Goal: Transaction & Acquisition: Purchase product/service

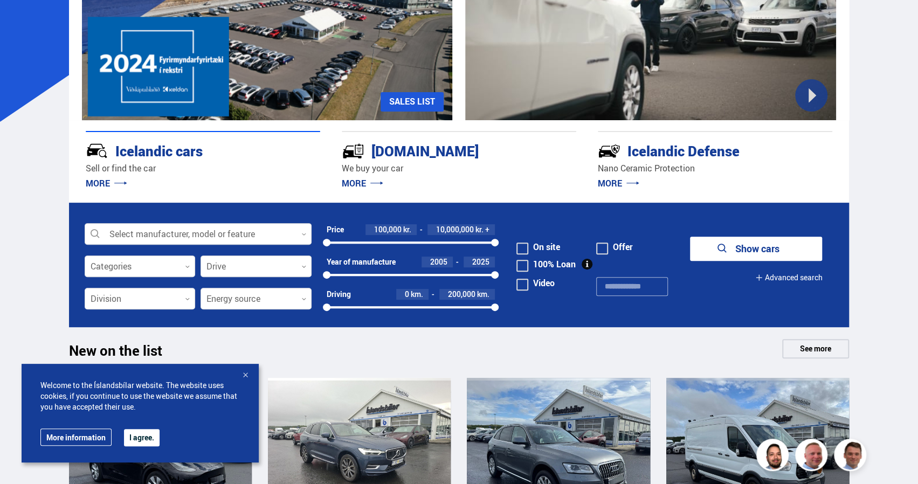
scroll to position [216, 0]
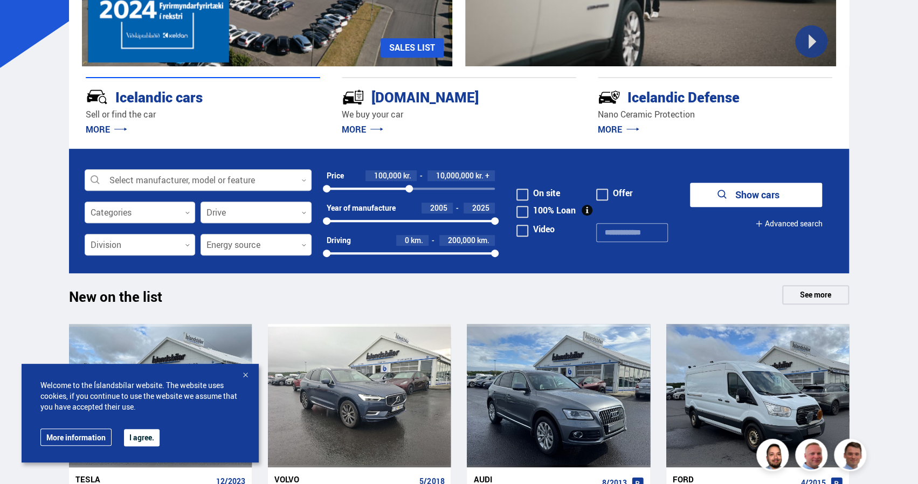
drag, startPoint x: 494, startPoint y: 188, endPoint x: 409, endPoint y: 193, distance: 85.9
click at [409, 193] on div "100000 10000000" at bounding box center [411, 189] width 169 height 10
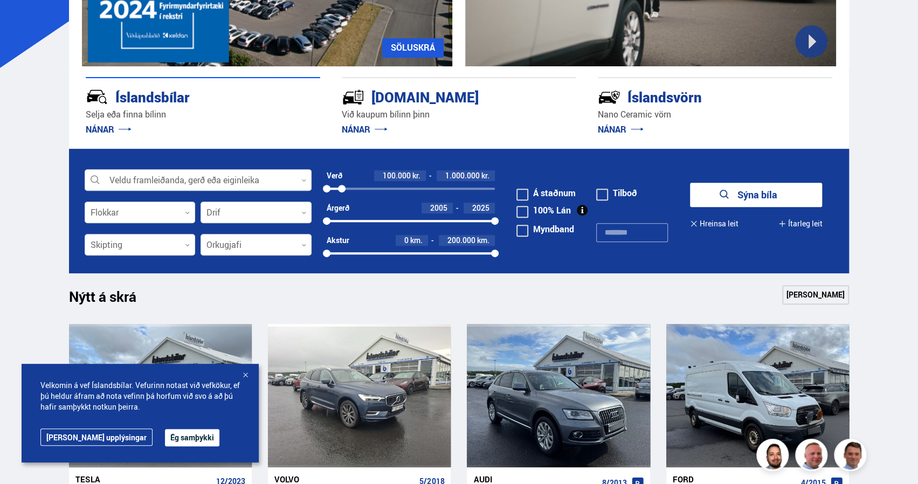
drag, startPoint x: 411, startPoint y: 187, endPoint x: 342, endPoint y: 195, distance: 69.4
click at [342, 195] on div "Verð 100.000 kr. 1.000.000 kr. 100000 1006310" at bounding box center [411, 186] width 169 height 32
click at [732, 193] on button "Sýna 15 bíla" at bounding box center [756, 195] width 132 height 24
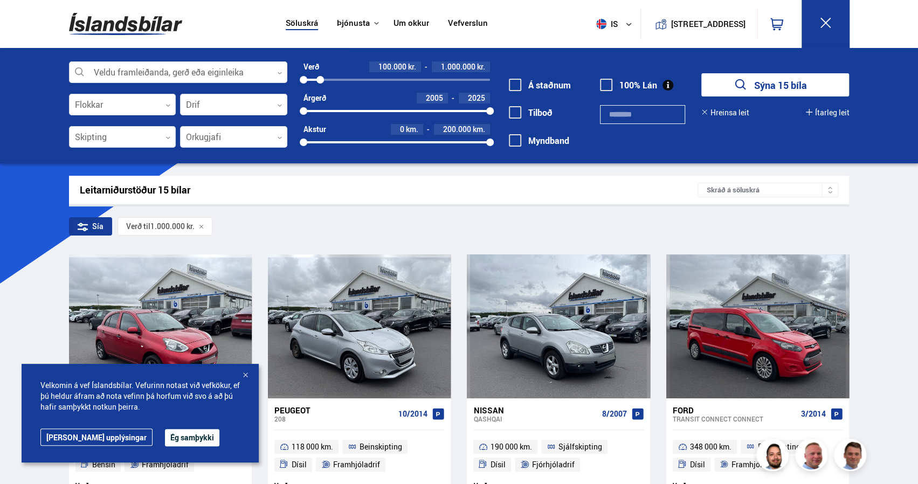
click at [165, 439] on button "Ég samþykki" at bounding box center [192, 437] width 54 height 17
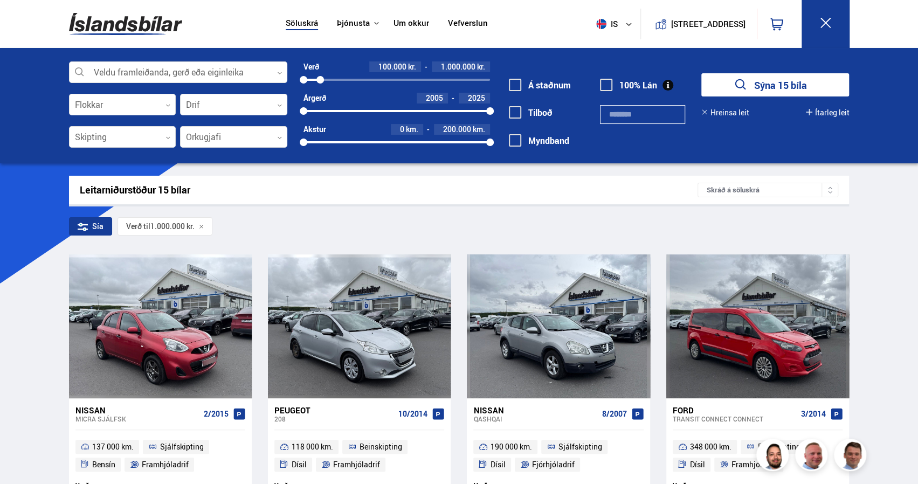
click at [808, 188] on div "Skráð á söluskrá" at bounding box center [768, 190] width 141 height 15
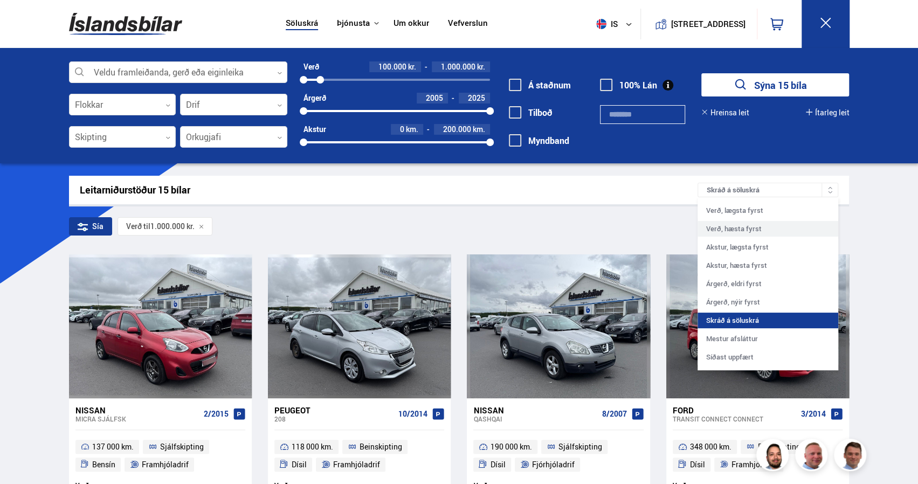
click at [790, 231] on div "Verð, hæsta fyrst" at bounding box center [768, 229] width 141 height 16
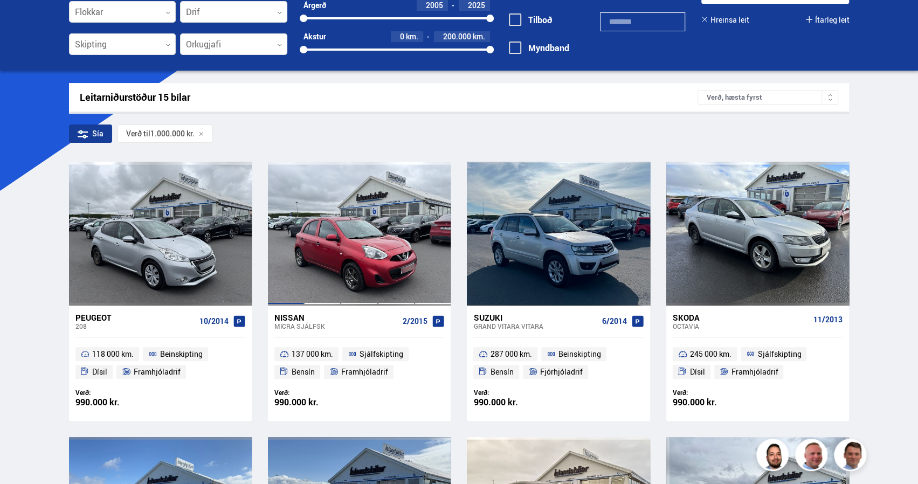
scroll to position [108, 0]
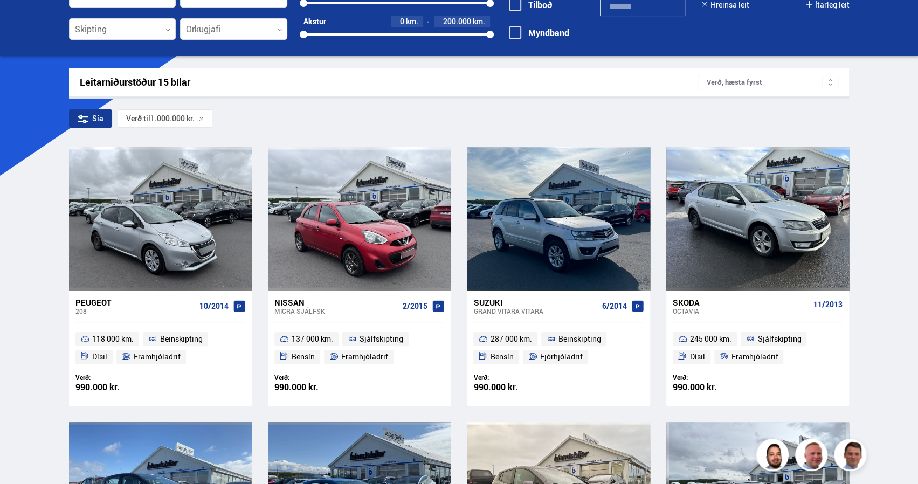
click at [774, 83] on div "Verð, hæsta fyrst" at bounding box center [768, 82] width 141 height 15
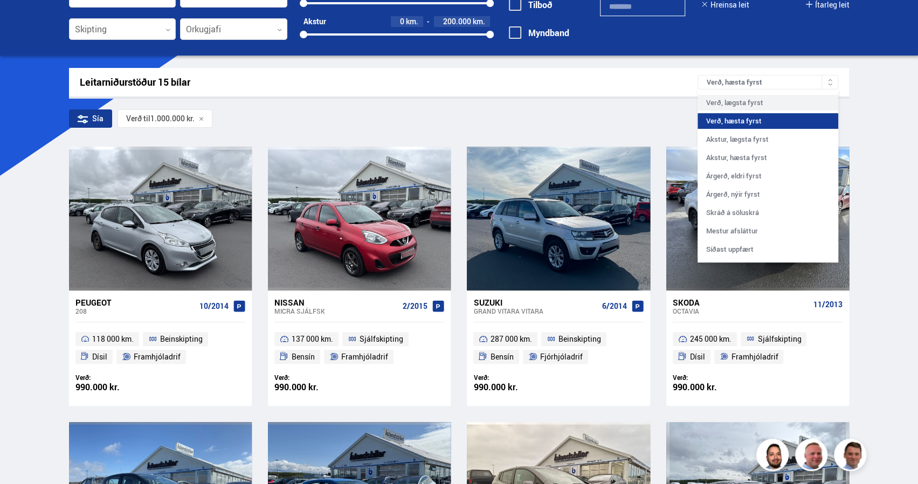
click at [761, 99] on div "Verð, lægsta fyrst" at bounding box center [768, 103] width 141 height 16
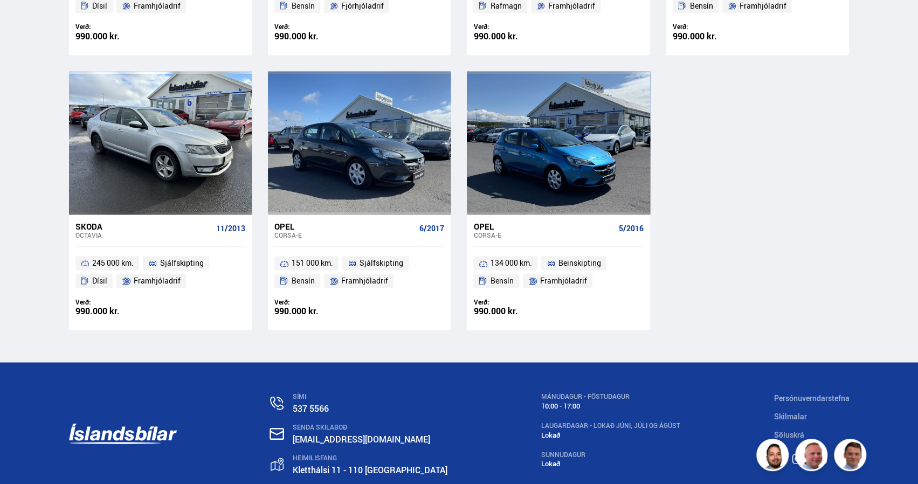
scroll to position [1025, 0]
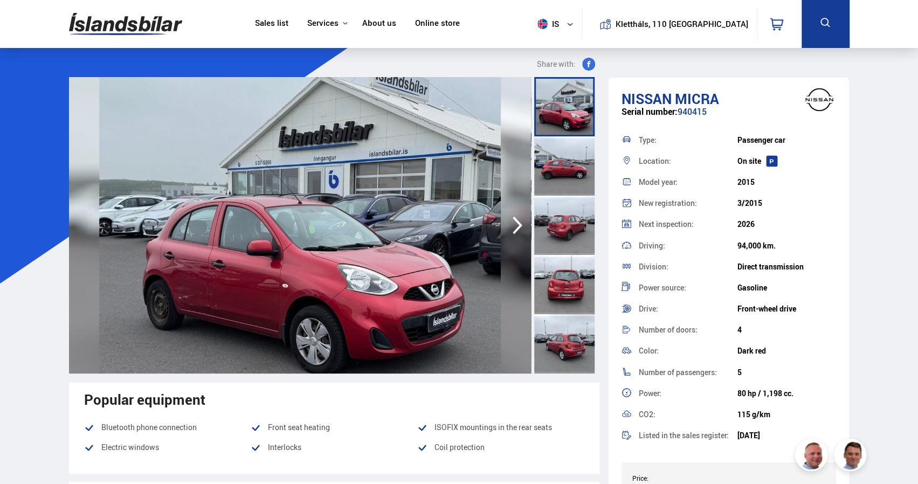
click at [564, 160] on div at bounding box center [564, 165] width 60 height 59
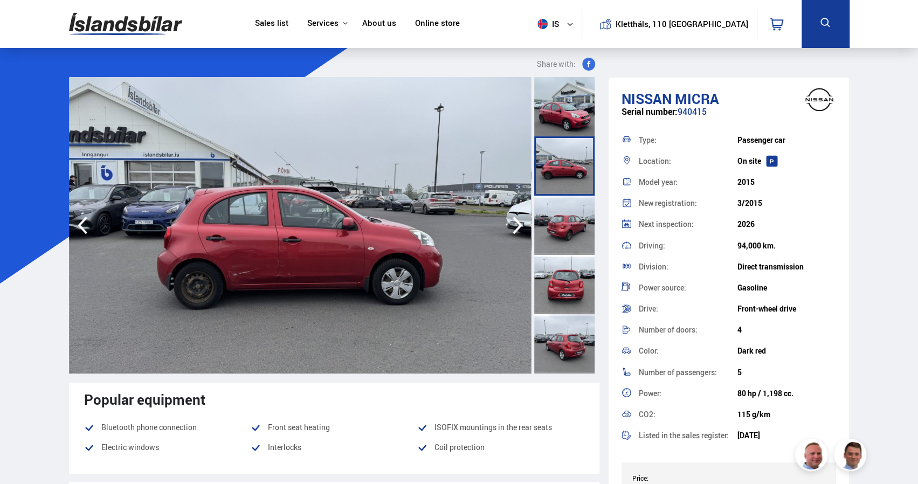
click at [557, 227] on div at bounding box center [564, 225] width 60 height 59
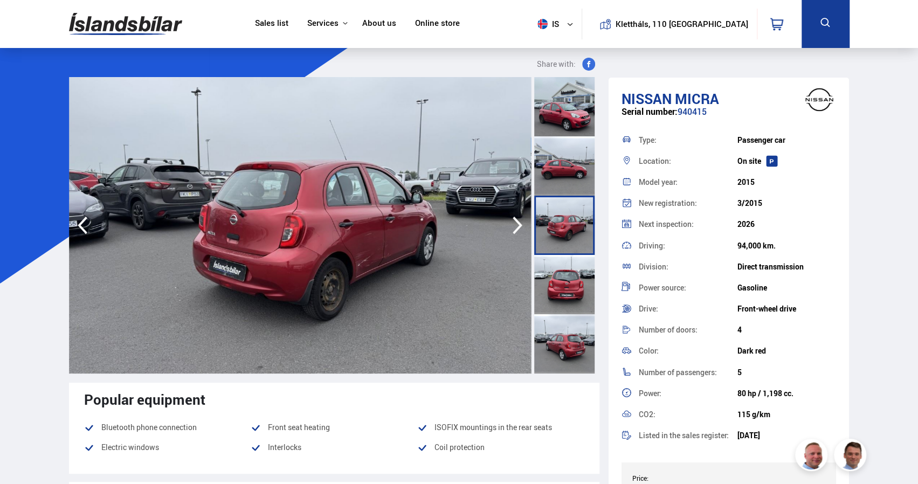
click at [557, 274] on div at bounding box center [564, 284] width 60 height 59
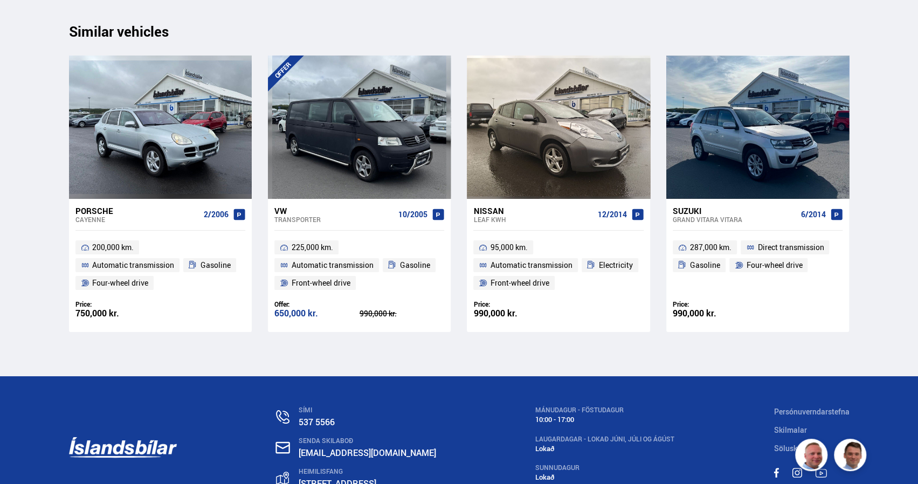
scroll to position [10947, 0]
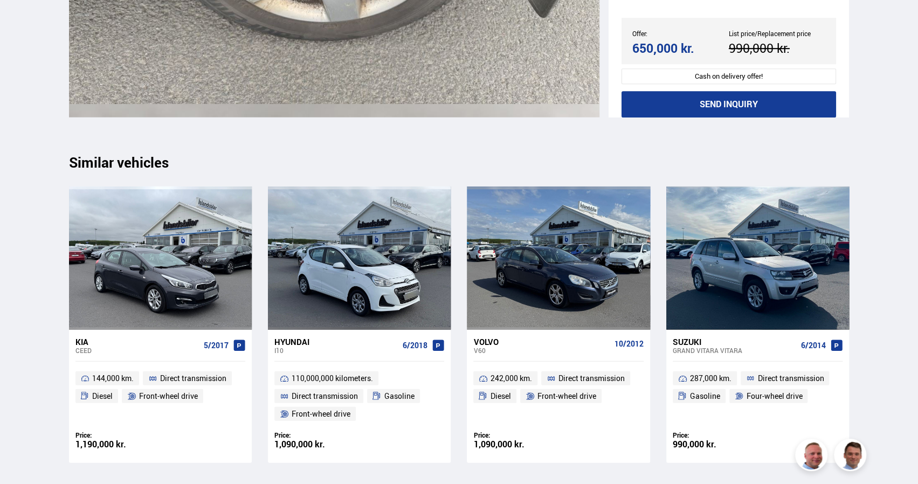
scroll to position [9922, 0]
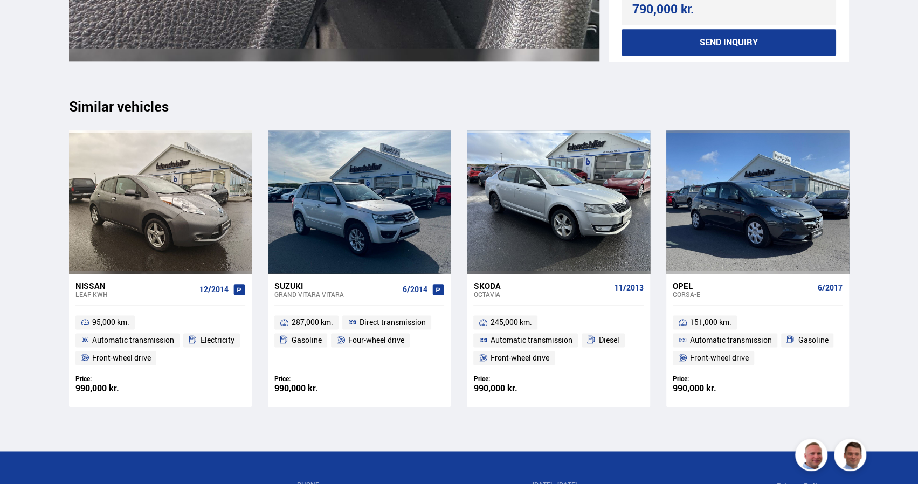
scroll to position [11918, 0]
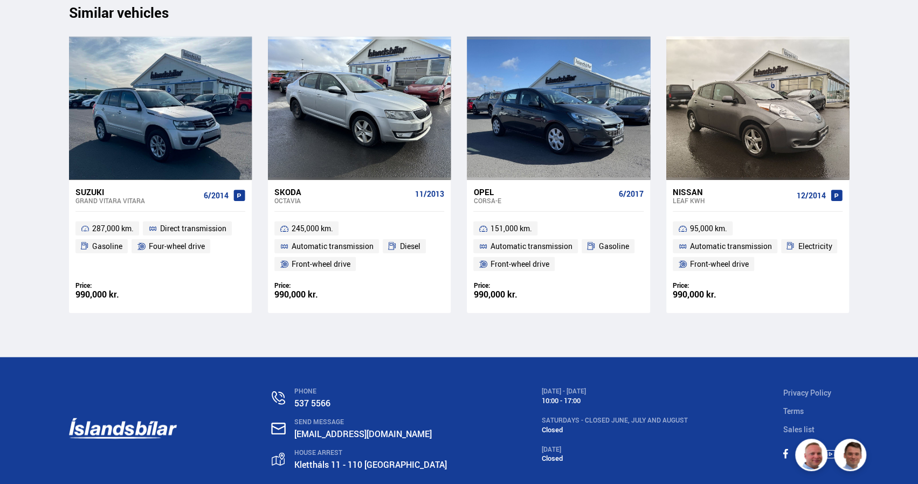
scroll to position [4379, 0]
